Goal: Task Accomplishment & Management: Manage account settings

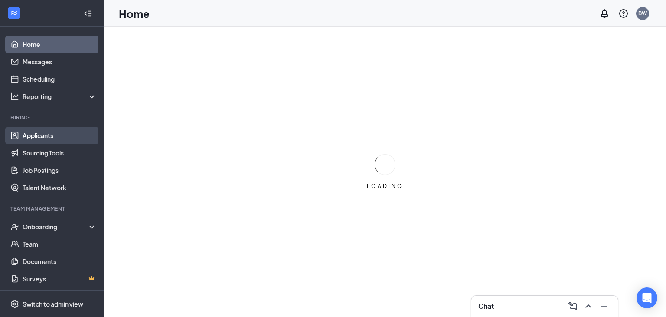
click at [34, 138] on link "Applicants" at bounding box center [60, 135] width 74 height 17
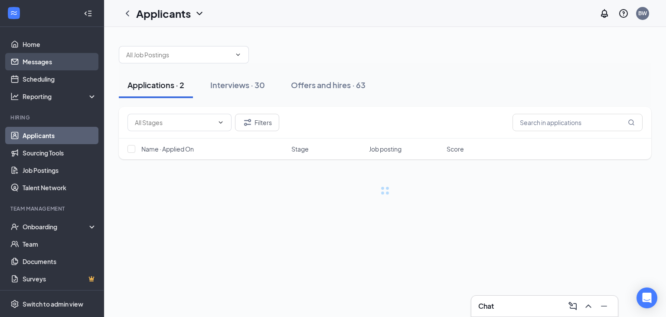
click at [54, 65] on link "Messages" at bounding box center [60, 61] width 74 height 17
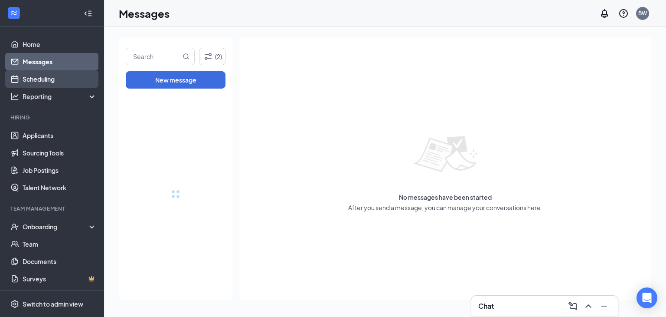
click at [56, 77] on link "Scheduling" at bounding box center [60, 78] width 74 height 17
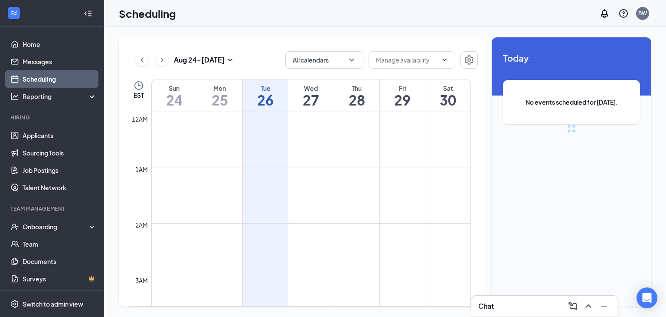
scroll to position [426, 0]
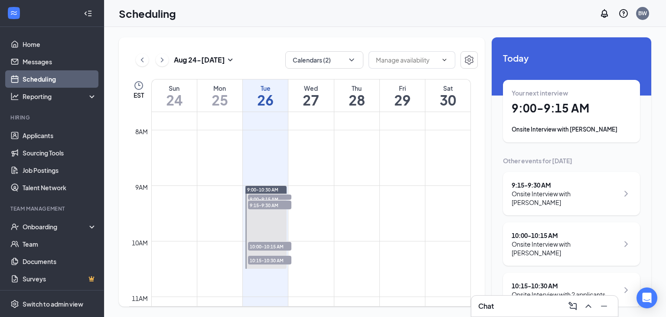
click at [576, 272] on div "10:15 - 10:30 AM Onsite Interview with 2 applicants" at bounding box center [571, 289] width 137 height 35
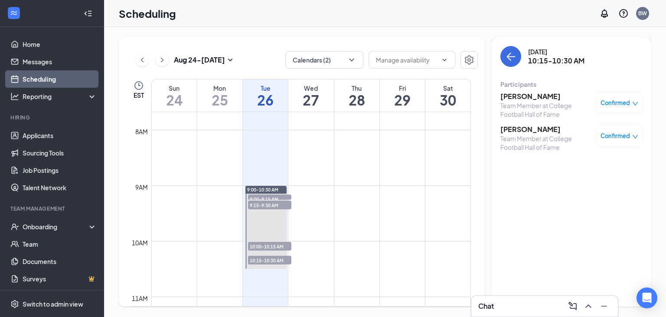
click at [531, 133] on h3 "[PERSON_NAME]" at bounding box center [546, 129] width 91 height 10
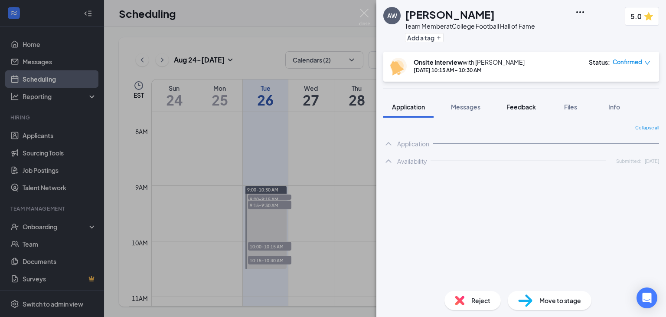
click at [540, 105] on button "Feedback" at bounding box center [521, 107] width 47 height 22
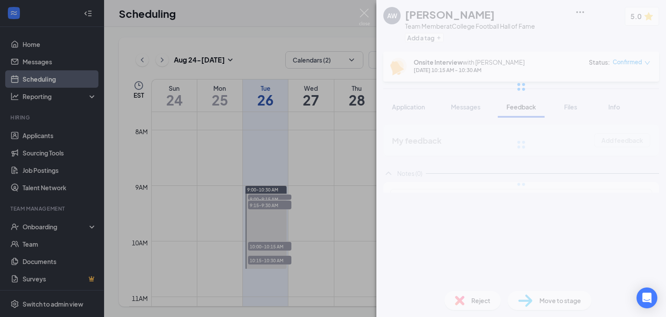
click at [530, 106] on div "[PERSON_NAME] Team Member at College Football Hall of Fame Add a tag 5.0 Onsite…" at bounding box center [522, 158] width 290 height 317
